Goal: Find specific page/section: Find specific page/section

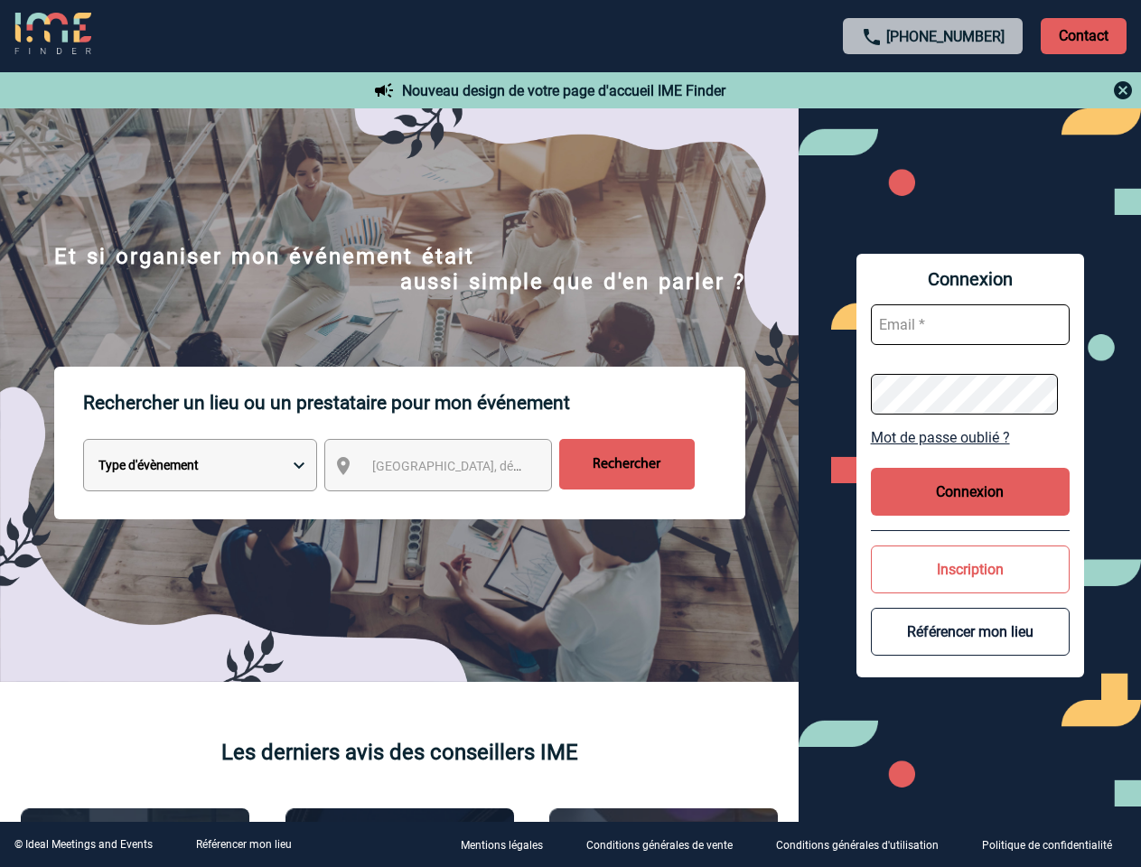
click at [570, 434] on p "Rechercher un lieu ou un prestataire pour mon événement" at bounding box center [414, 403] width 662 height 72
click at [1083, 35] on p "Contact" at bounding box center [1083, 36] width 86 height 36
click at [933, 90] on div at bounding box center [933, 90] width 402 height 22
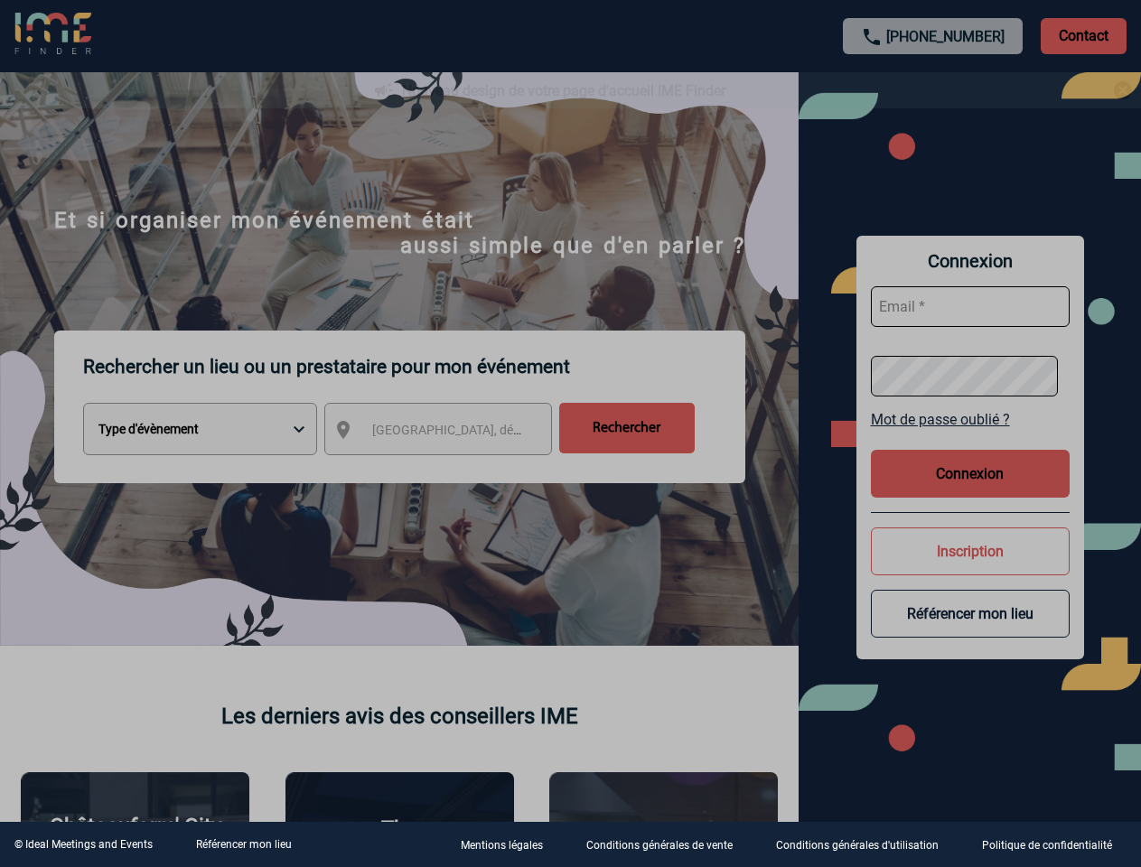
click at [454, 469] on div at bounding box center [570, 433] width 1141 height 867
click at [970, 437] on div at bounding box center [570, 433] width 1141 height 867
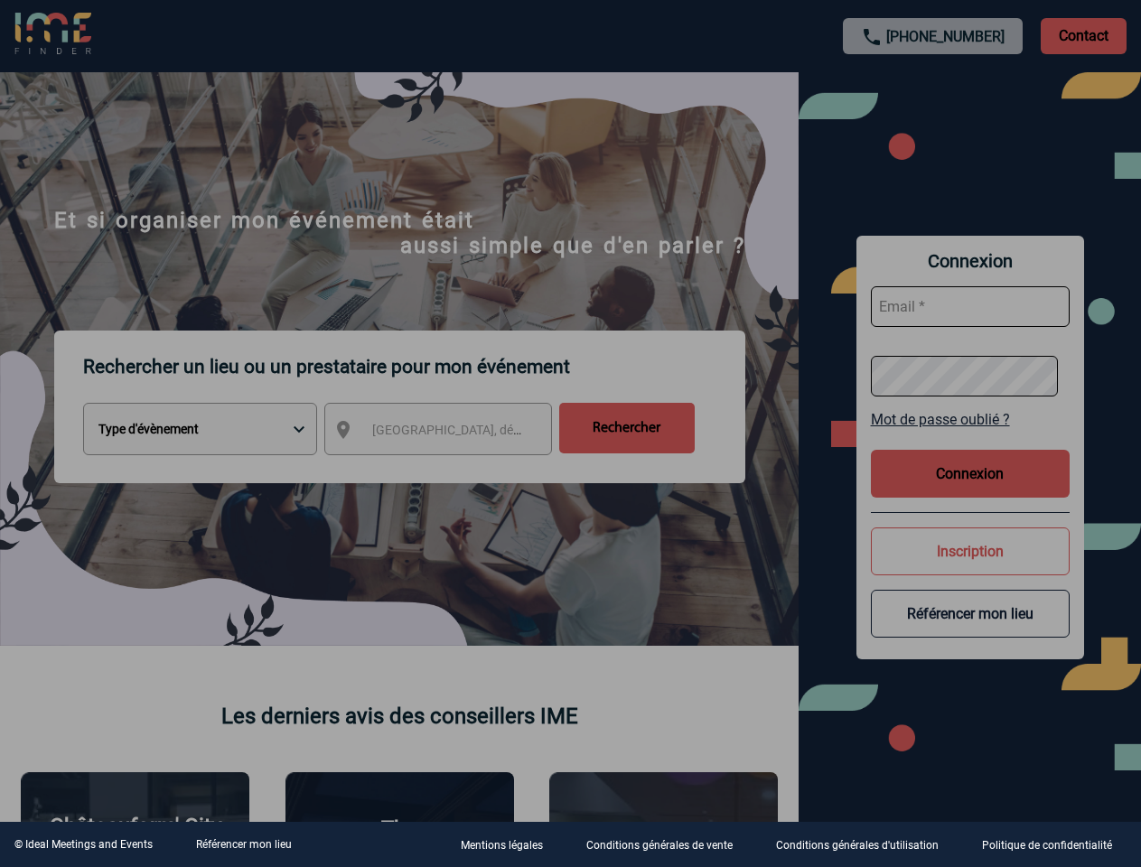
click at [970, 491] on div at bounding box center [570, 433] width 1141 height 867
click at [970, 569] on div at bounding box center [570, 433] width 1141 height 867
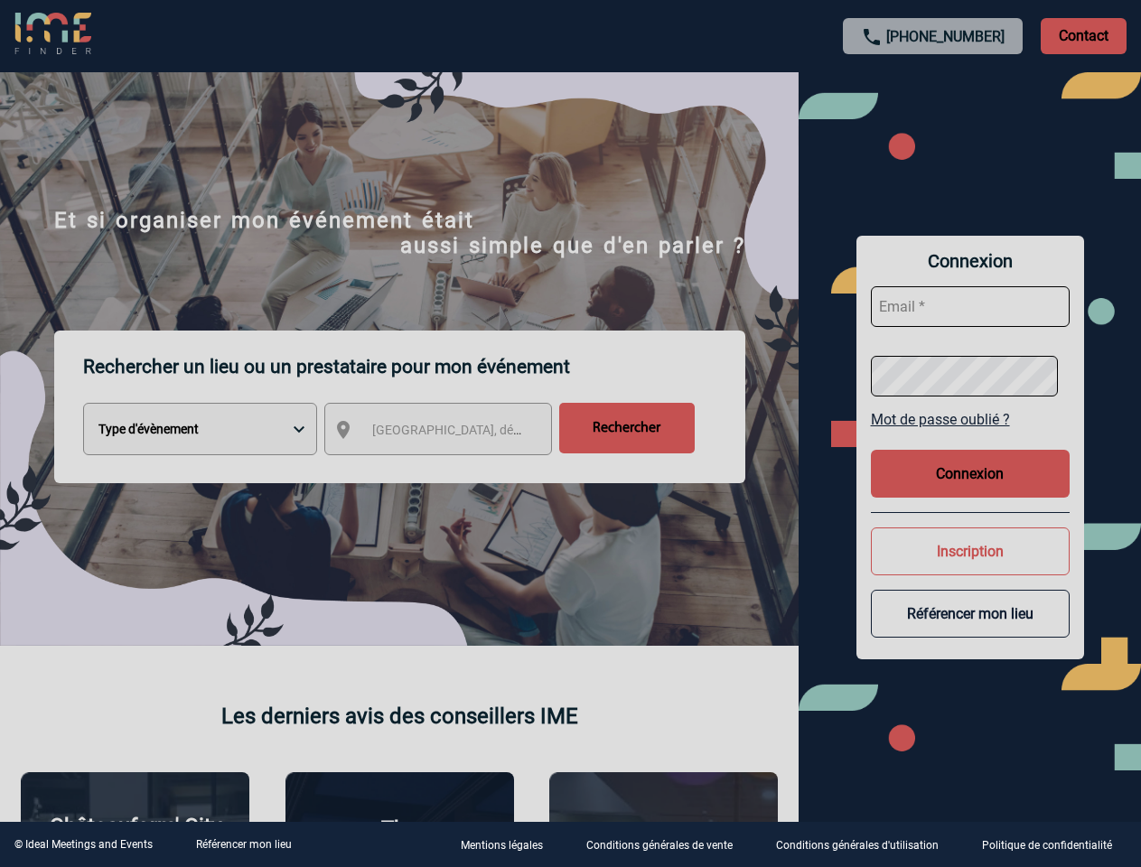
click at [970, 631] on button "Référencer mon lieu" at bounding box center [970, 614] width 199 height 48
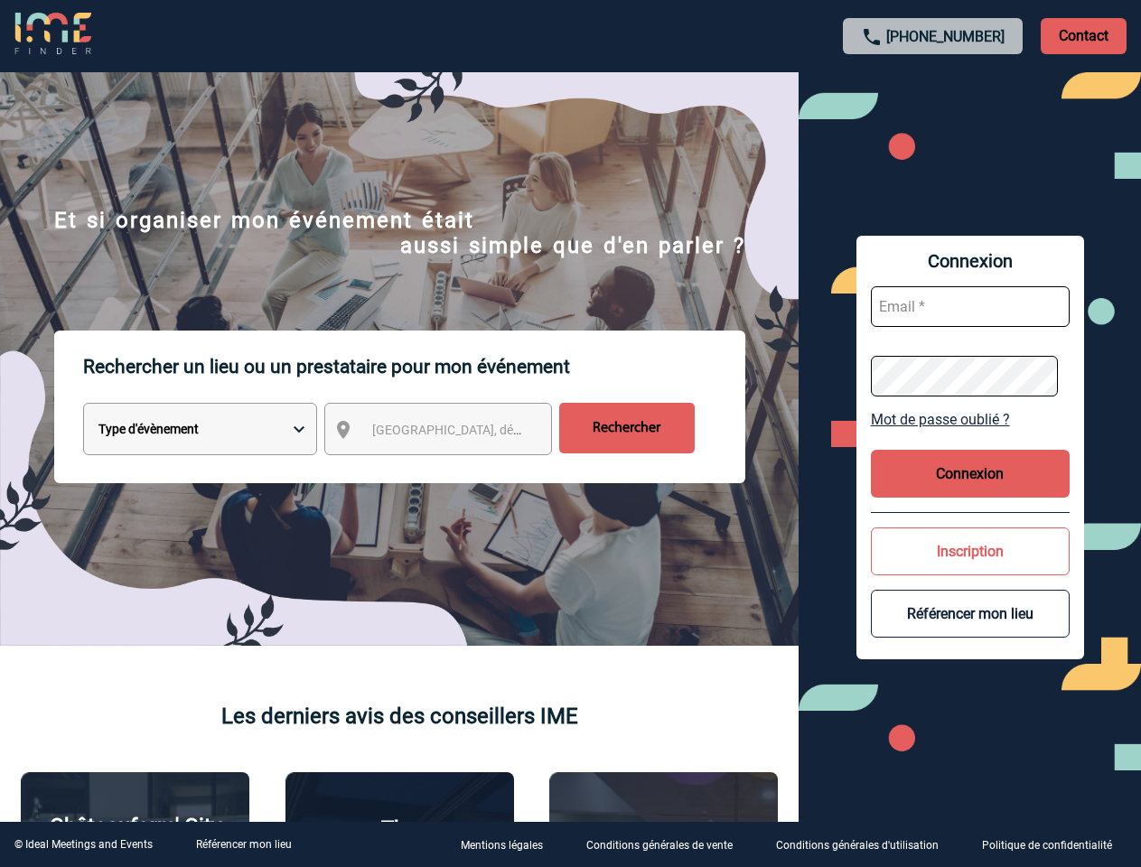
click at [243, 844] on link "Référencer mon lieu" at bounding box center [244, 844] width 96 height 13
